Goal: Obtain resource: Obtain resource

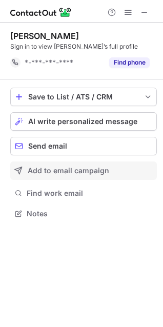
scroll to position [206, 163]
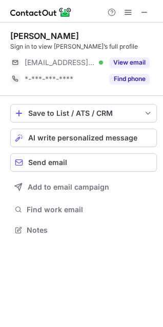
scroll to position [223, 163]
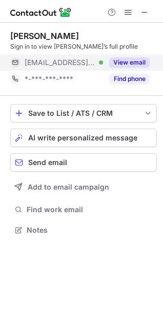
click at [126, 59] on button "View email" at bounding box center [129, 62] width 40 height 10
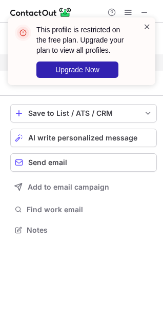
click at [148, 26] on span at bounding box center [147, 27] width 8 height 10
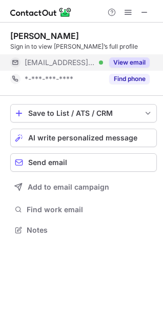
click at [147, 14] on div "This profile is restricted on the free plan. Upgrade your plan to view all prof…" at bounding box center [81, 55] width 164 height 96
click at [142, 12] on span at bounding box center [144, 12] width 8 height 8
